Goal: Check status: Check status

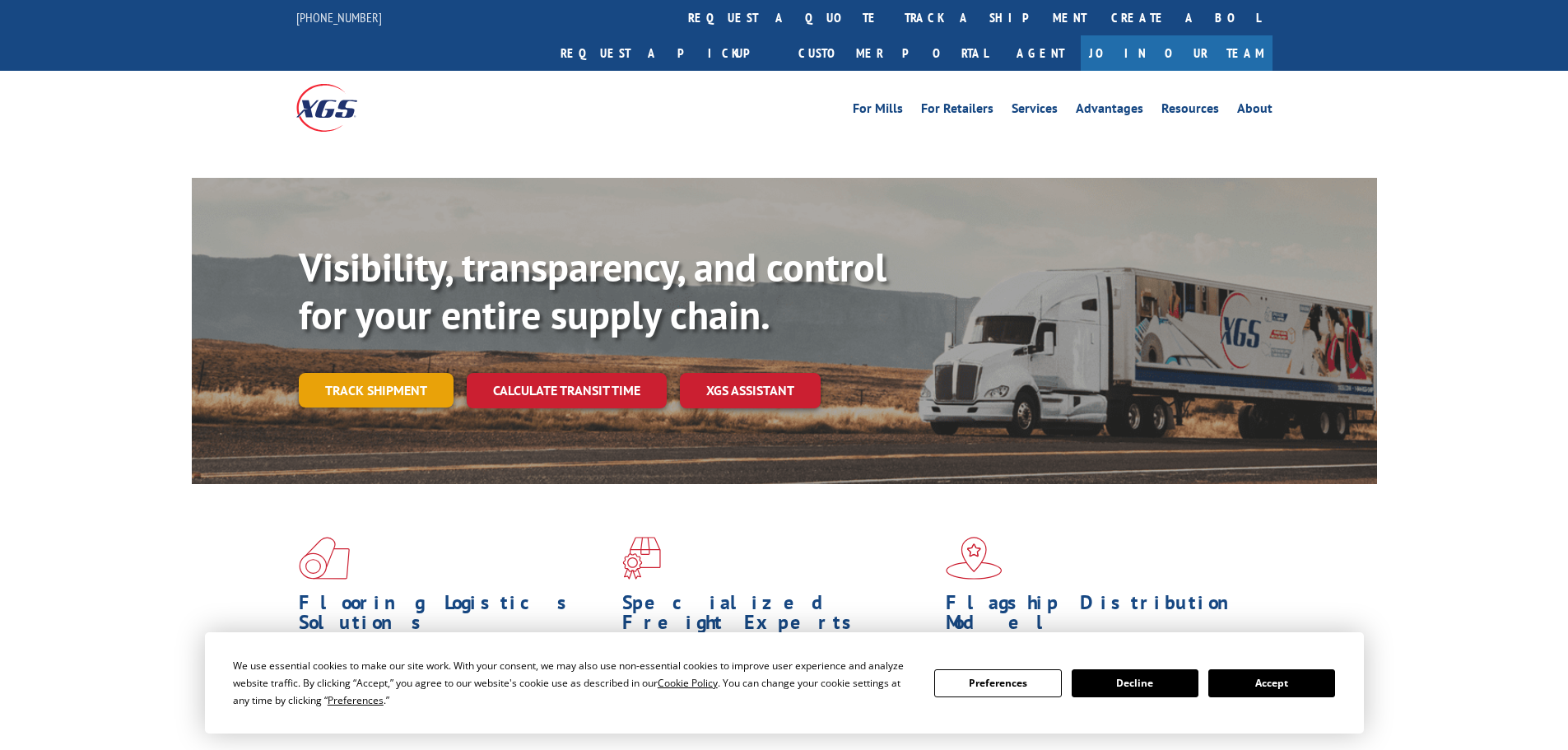
click at [375, 373] on link "Track shipment" at bounding box center [376, 390] width 155 height 34
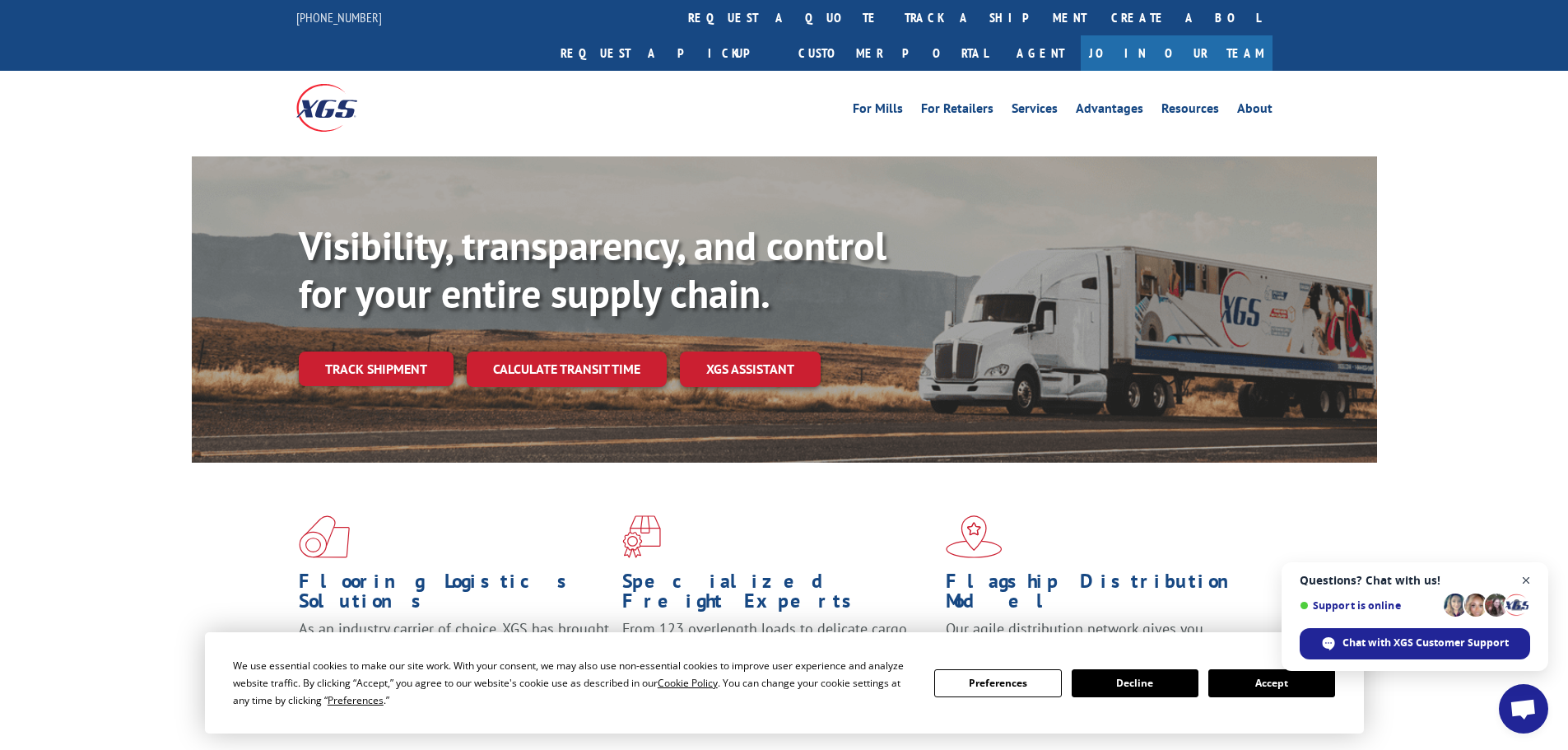
click at [1532, 583] on span "Close chat" at bounding box center [1527, 580] width 21 height 21
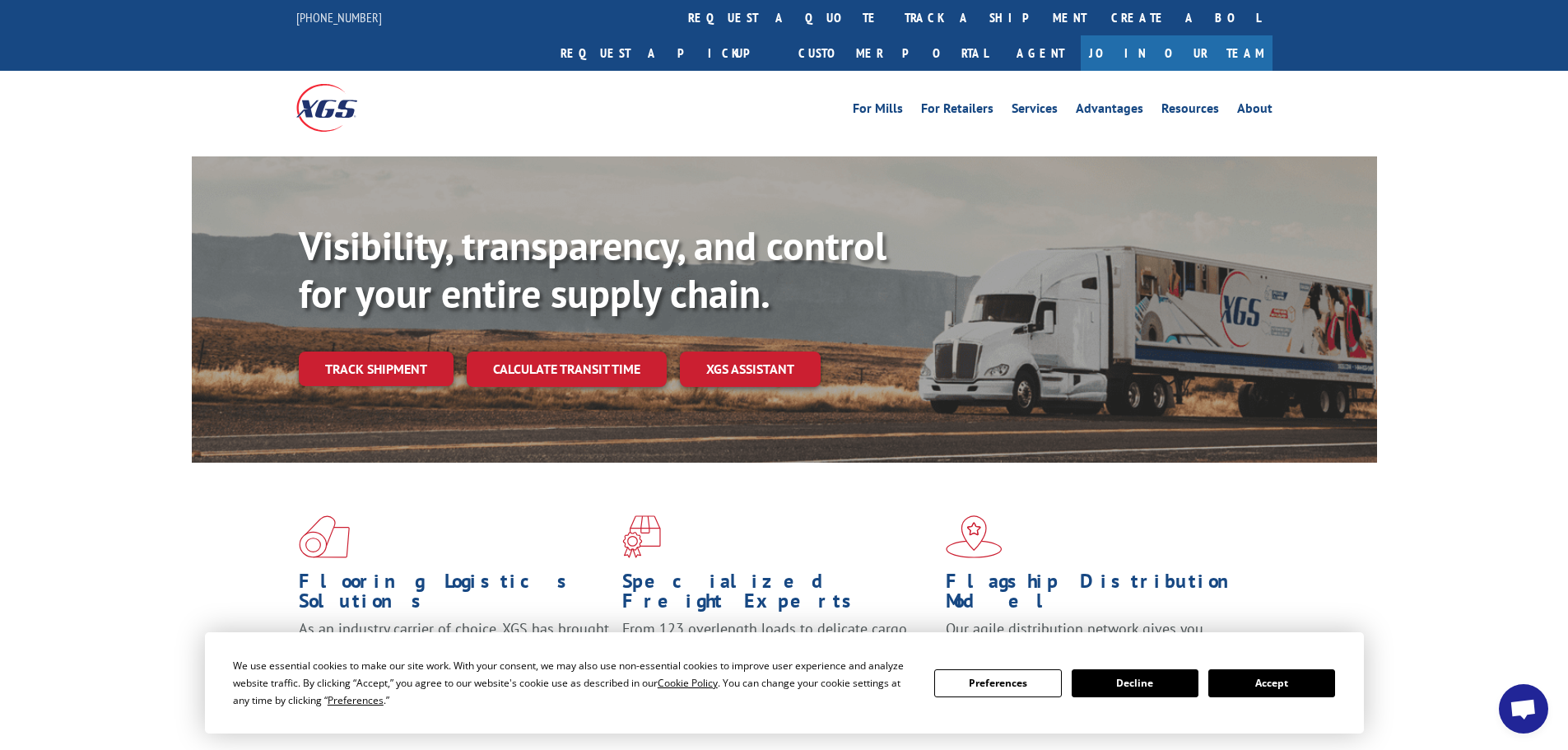
click at [1284, 689] on button "Accept" at bounding box center [1272, 682] width 127 height 28
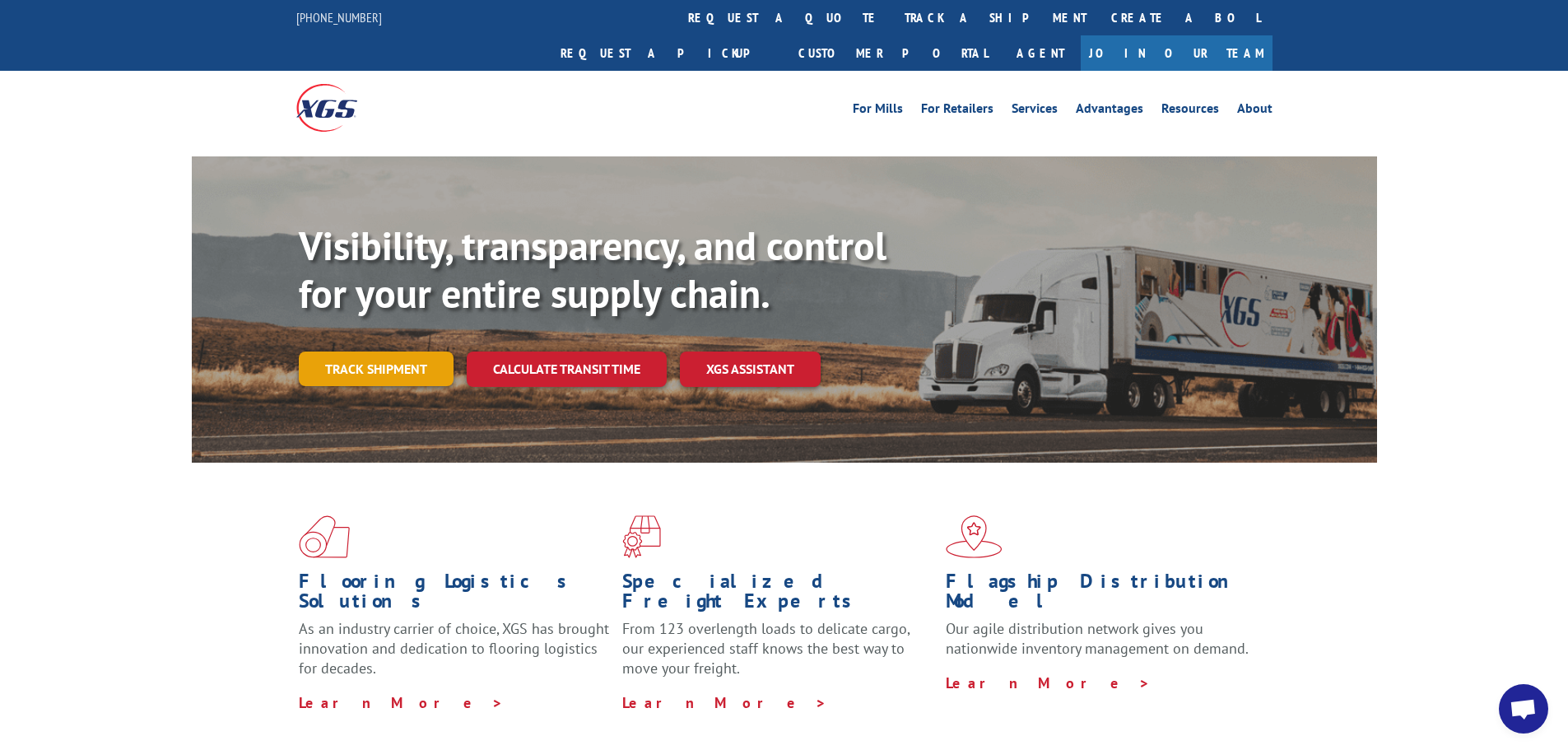
click at [395, 351] on link "Track shipment" at bounding box center [376, 368] width 155 height 34
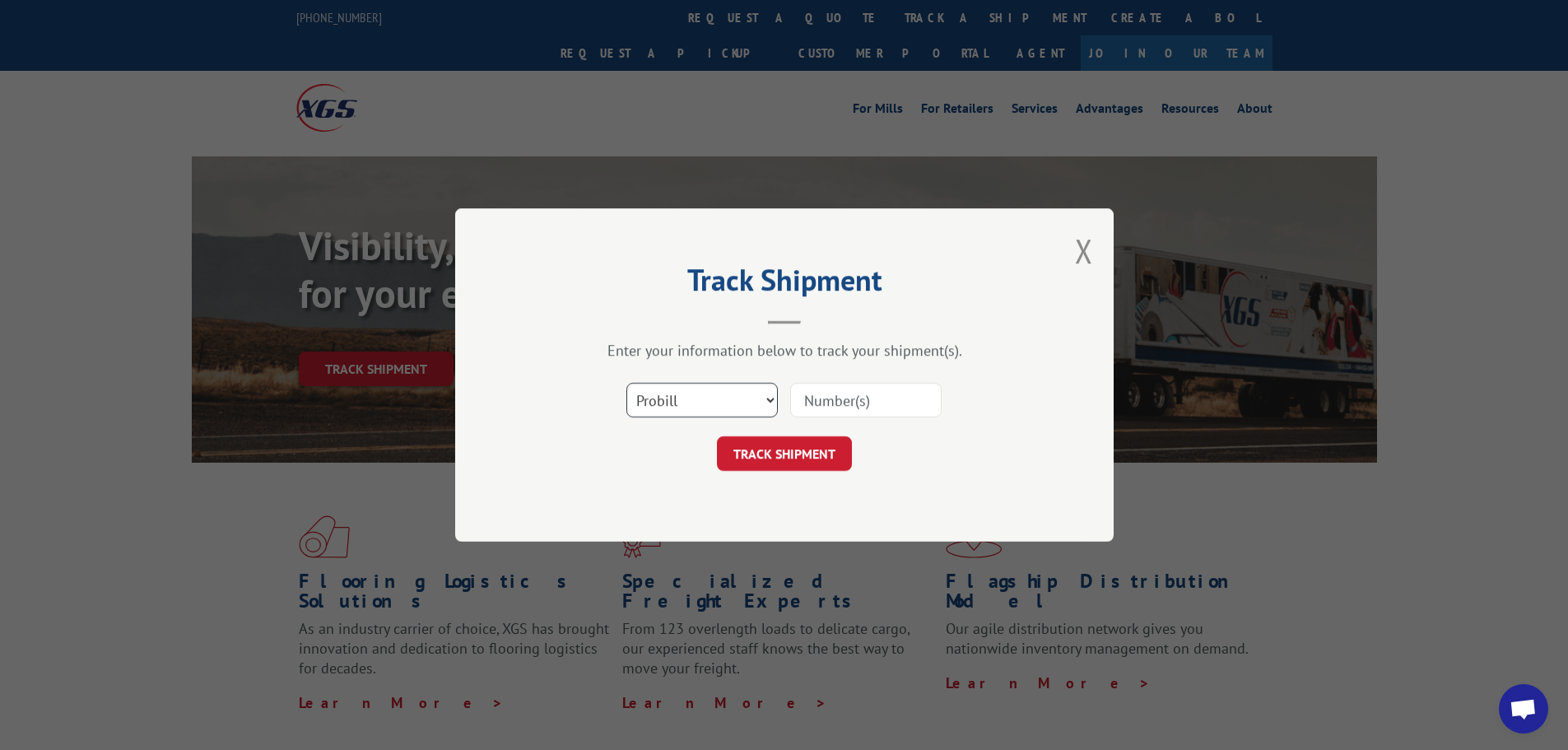
click at [733, 404] on select "Select category... Probill BOL PO" at bounding box center [702, 400] width 151 height 34
click at [627, 383] on select "Select category... Probill BOL PO" at bounding box center [702, 400] width 151 height 34
click at [844, 409] on input at bounding box center [866, 400] width 151 height 34
paste input "15340398."
type input "15340398"
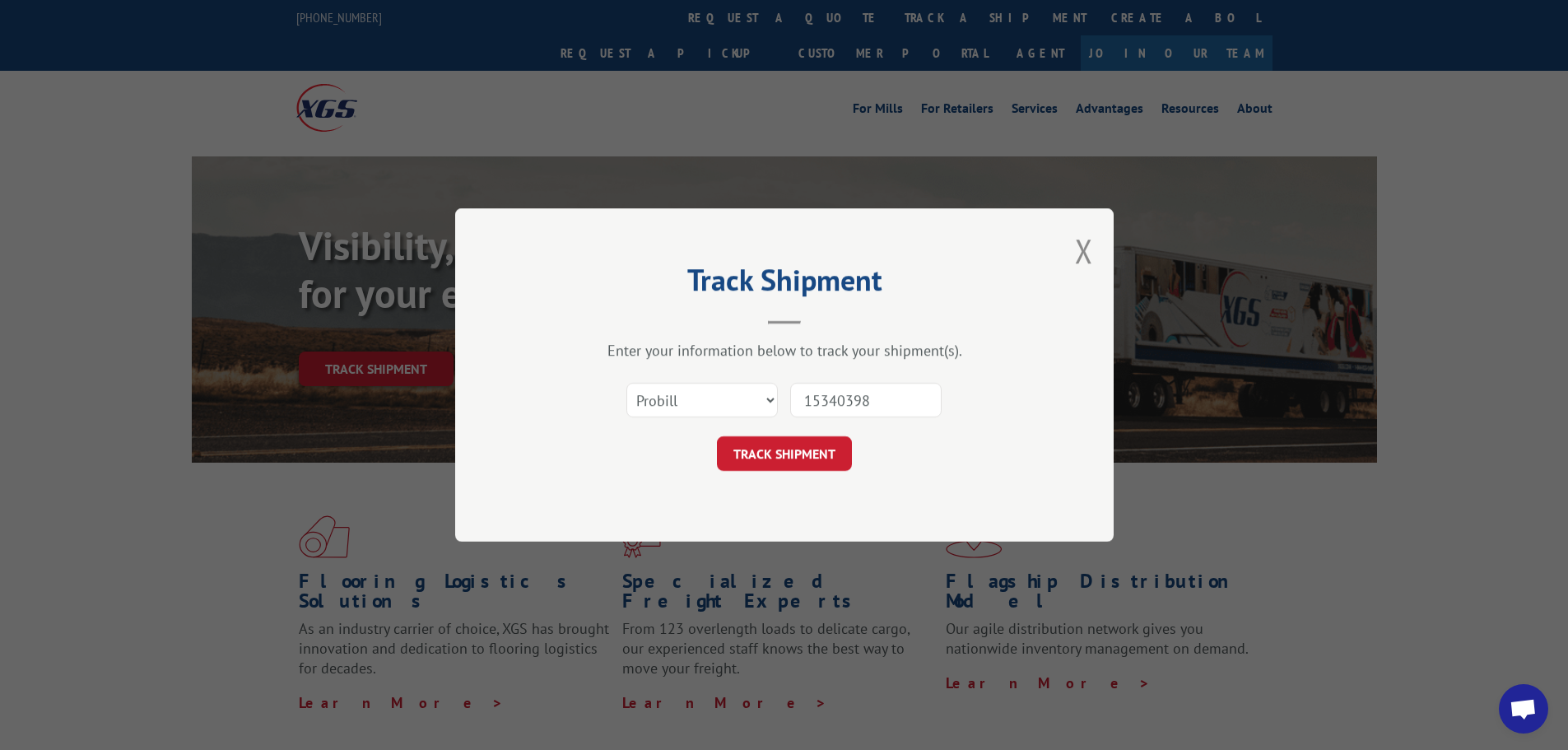
click at [717, 436] on button "TRACK SHIPMENT" at bounding box center [784, 453] width 135 height 34
